Goal: Task Accomplishment & Management: Manage account settings

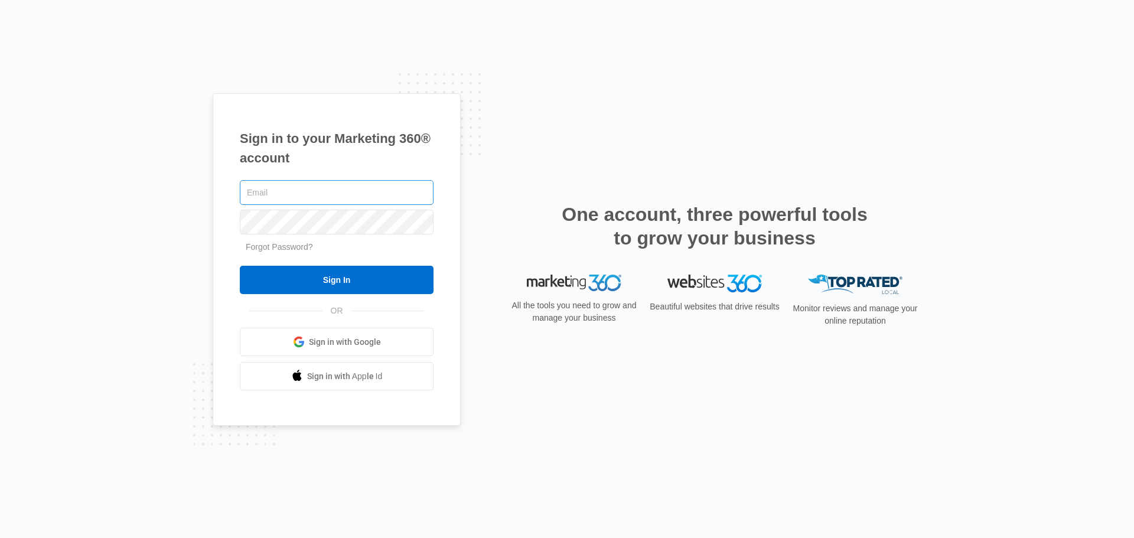
click at [311, 191] on input "text" at bounding box center [337, 192] width 194 height 25
type input "[EMAIL_ADDRESS][DOMAIN_NAME]"
click at [240, 266] on input "Sign In" at bounding box center [337, 280] width 194 height 28
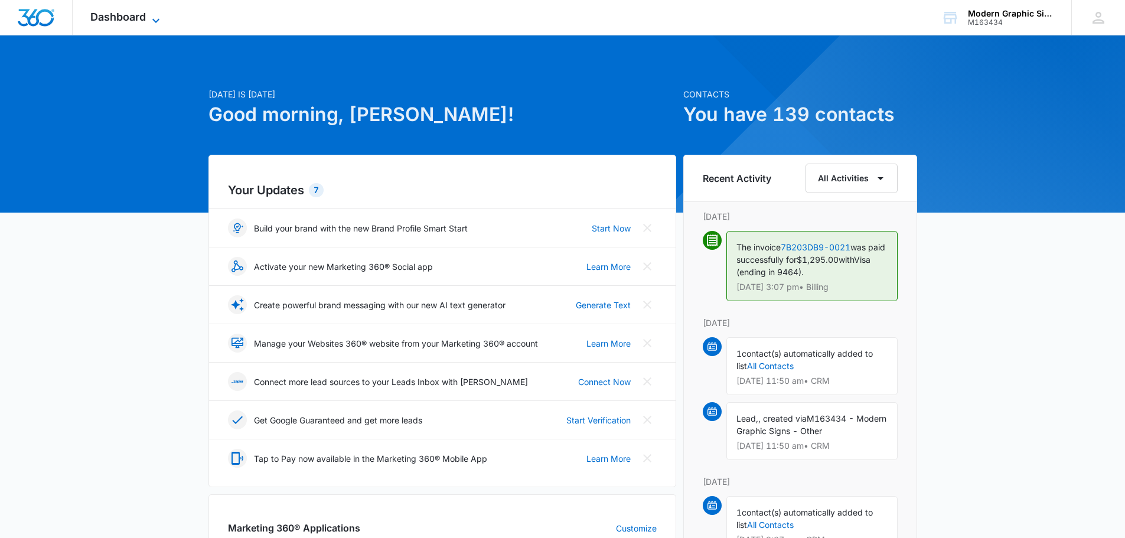
click at [118, 11] on span "Dashboard" at bounding box center [118, 17] width 56 height 12
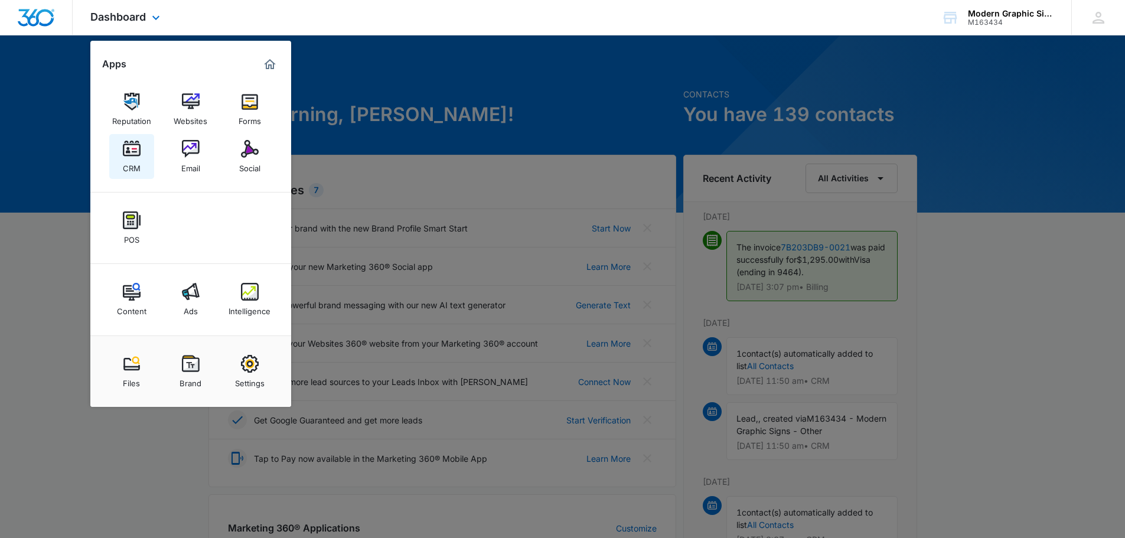
click at [142, 152] on link "CRM" at bounding box center [131, 156] width 45 height 45
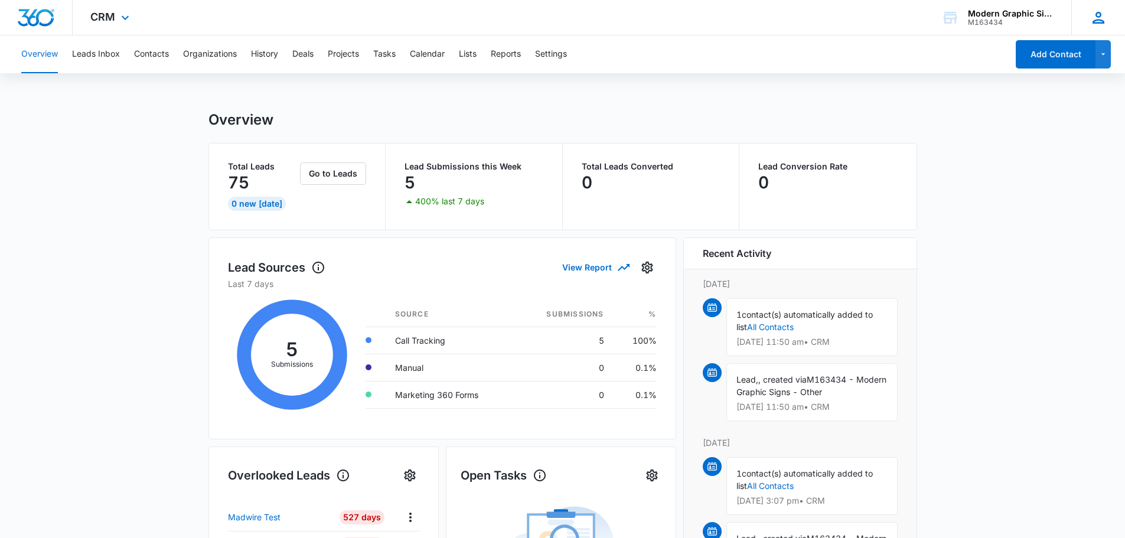
click at [1105, 9] on icon at bounding box center [1099, 18] width 18 height 18
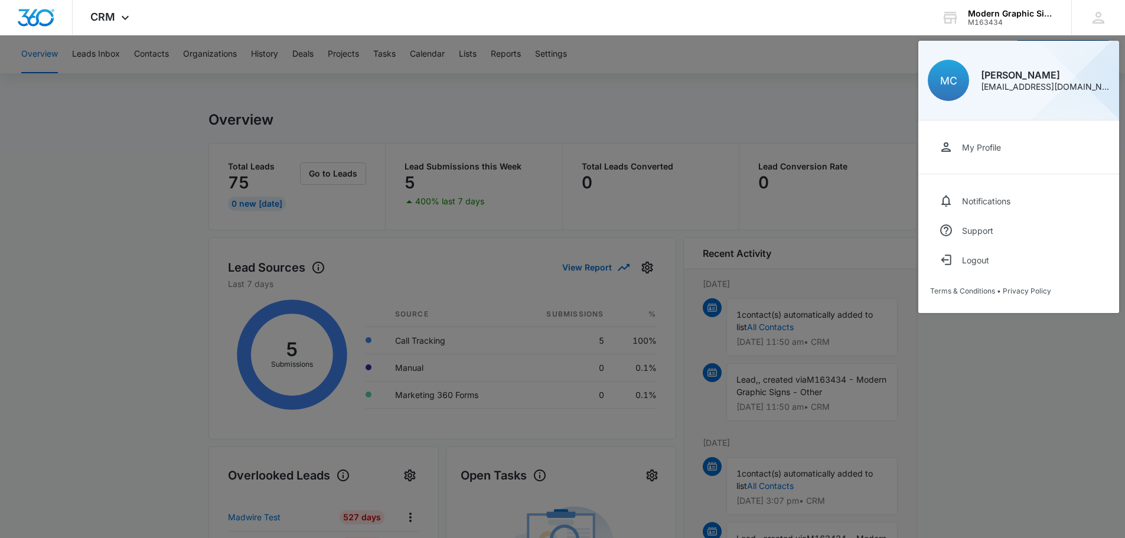
click at [768, 95] on div at bounding box center [562, 269] width 1125 height 538
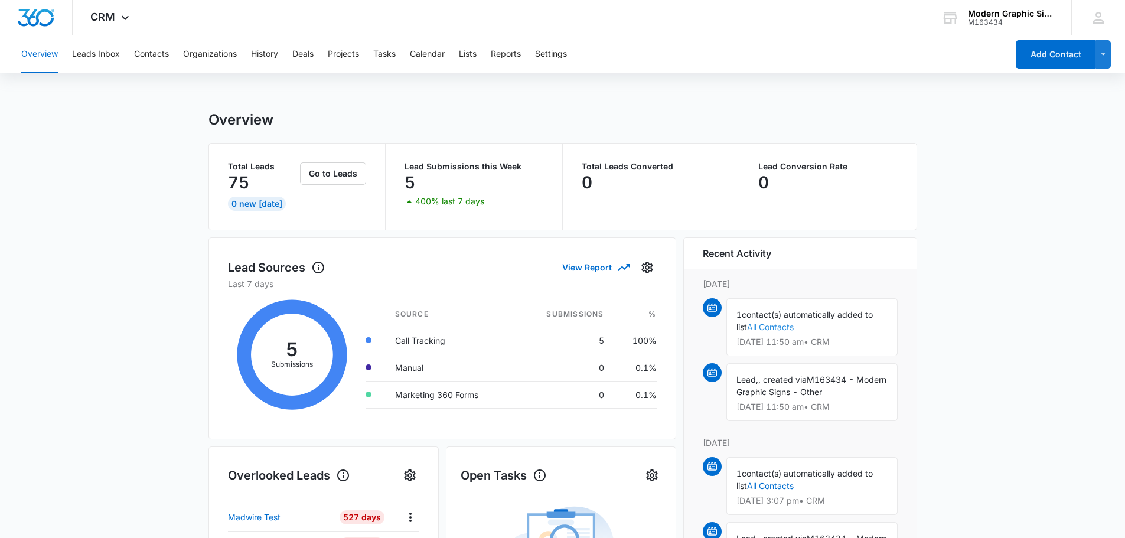
click at [779, 324] on link "All Contacts" at bounding box center [770, 327] width 47 height 10
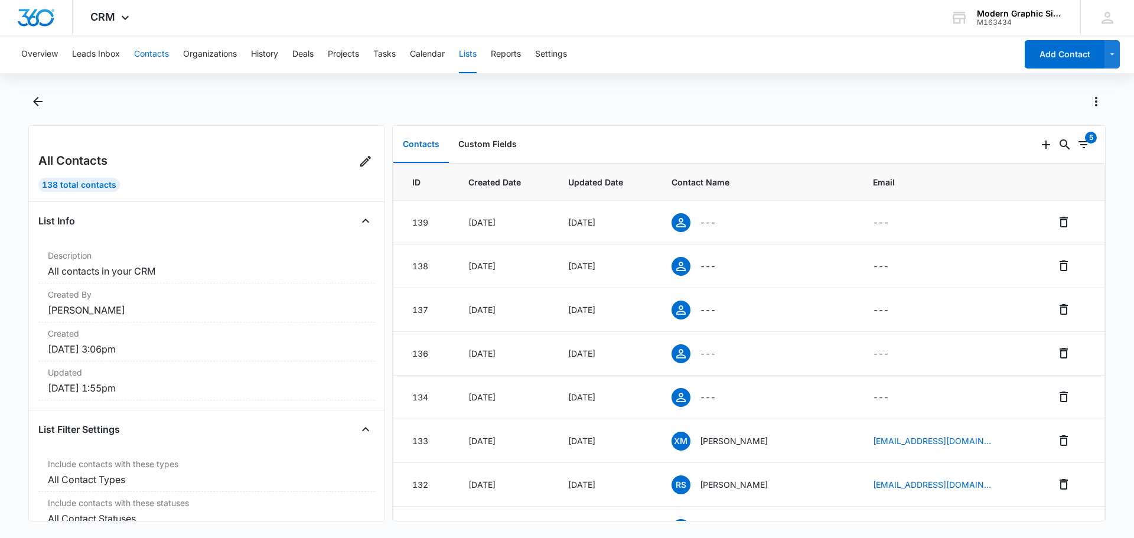
click at [153, 59] on button "Contacts" at bounding box center [151, 54] width 35 height 38
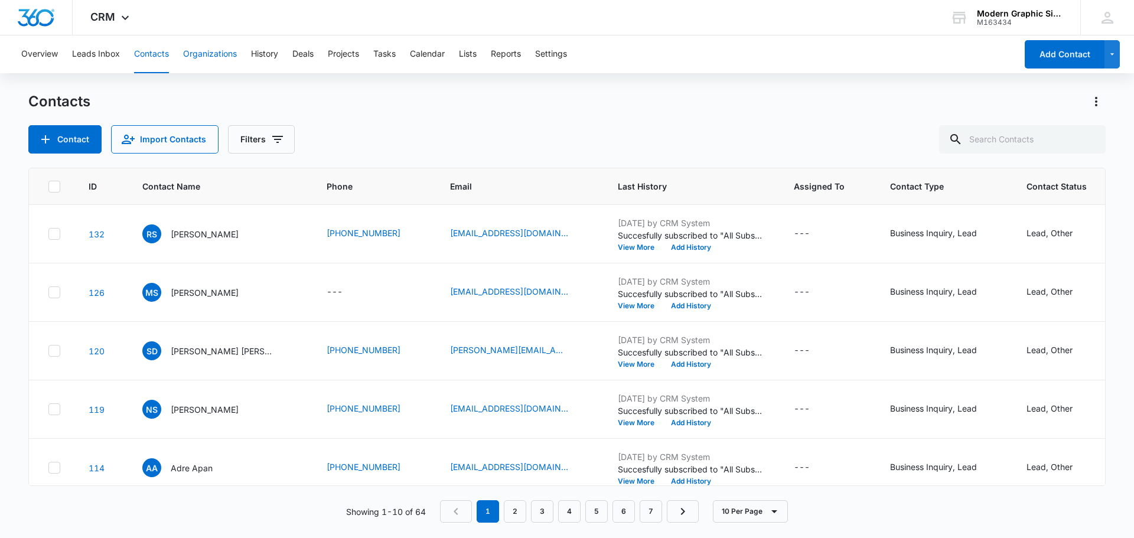
click at [203, 55] on button "Organizations" at bounding box center [210, 54] width 54 height 38
